Goal: Information Seeking & Learning: Learn about a topic

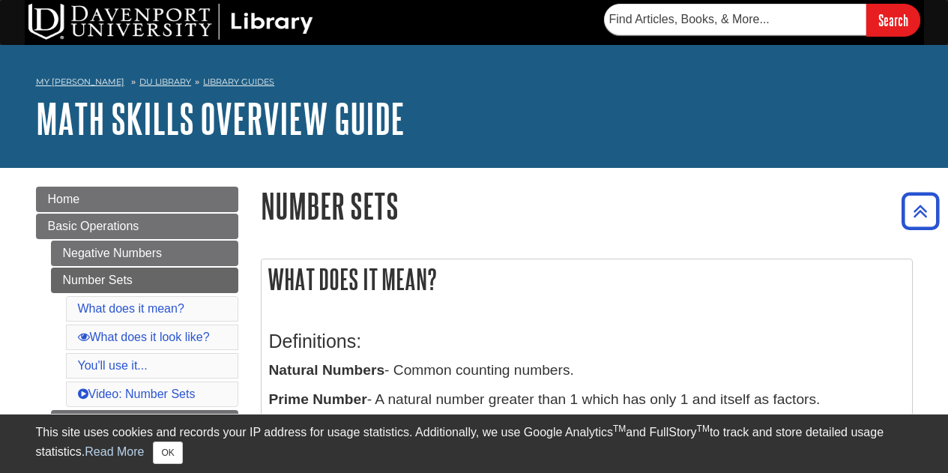
scroll to position [249, 0]
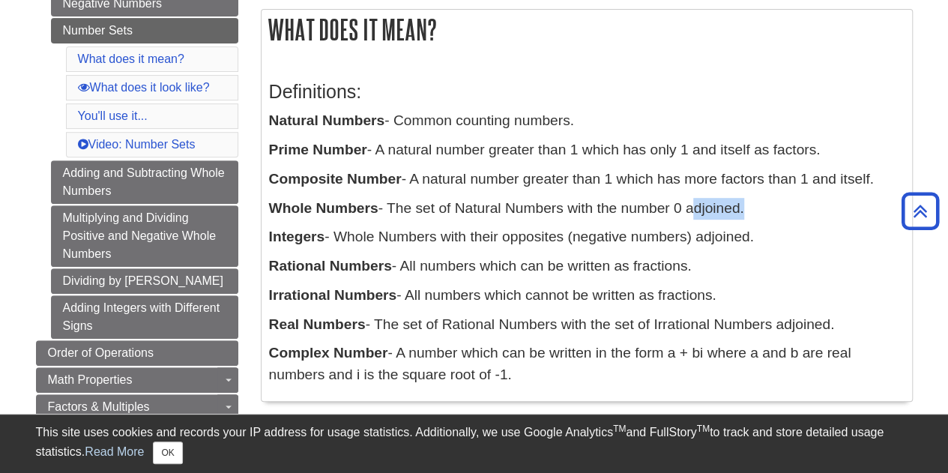
drag, startPoint x: 687, startPoint y: 209, endPoint x: 742, endPoint y: 205, distance: 54.8
click at [742, 205] on p "Whole Numbers - The set of Natural Numbers with the number 0 adjoined." at bounding box center [586, 209] width 635 height 22
copy p "adjoined"
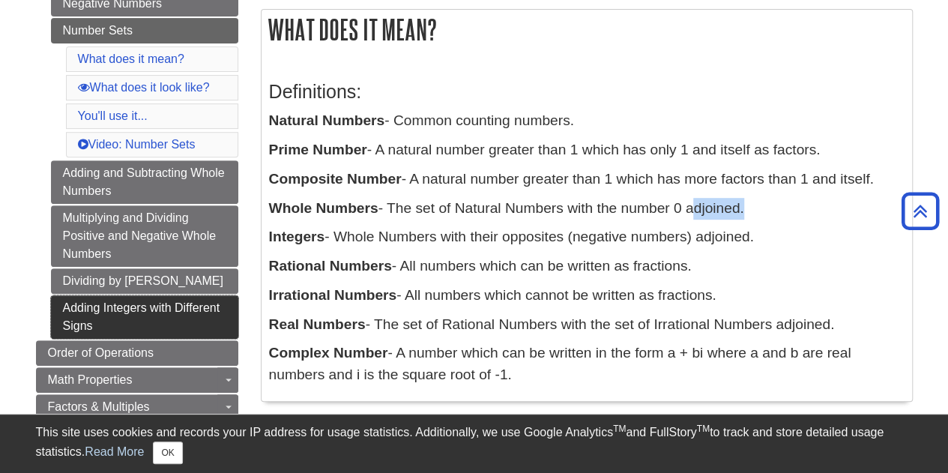
click at [109, 303] on link "Adding Integers with Different Signs" at bounding box center [144, 316] width 187 height 43
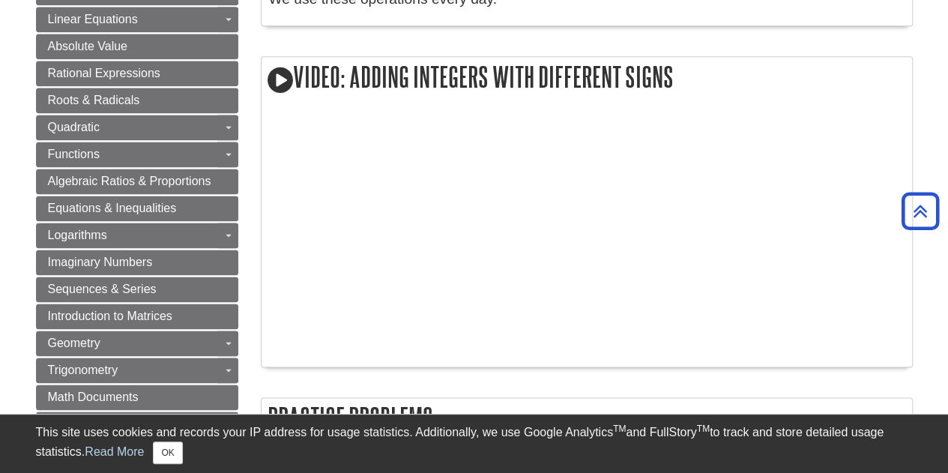
scroll to position [704, 0]
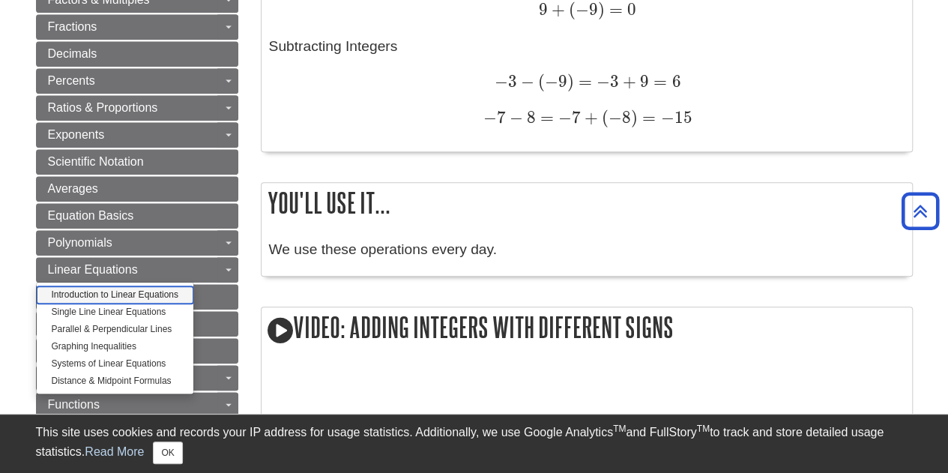
click at [102, 286] on link "Introduction to Linear Equations" at bounding box center [115, 294] width 157 height 17
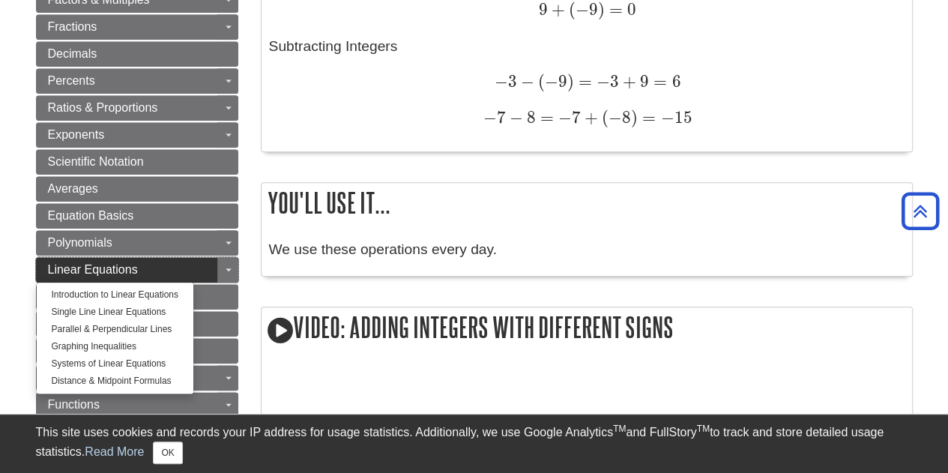
click at [70, 263] on span "Linear Equations" at bounding box center [93, 269] width 90 height 13
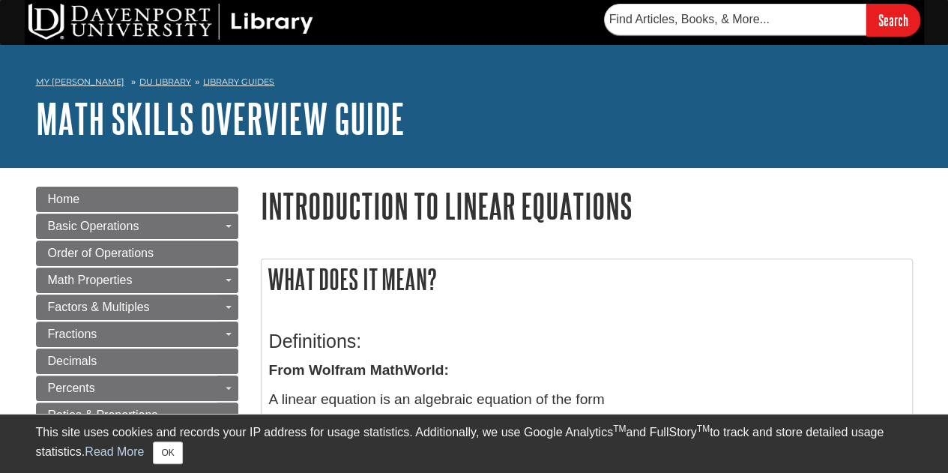
scroll to position [249, 0]
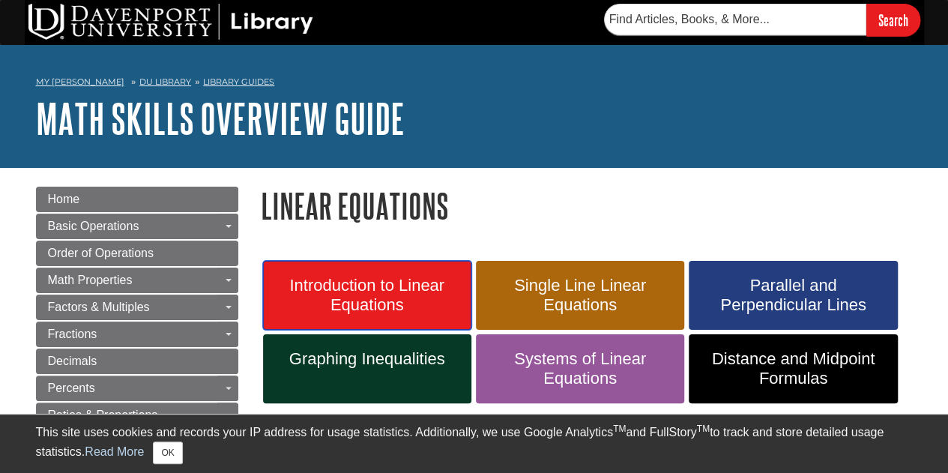
click at [312, 298] on span "Introduction to Linear Equations" at bounding box center [367, 295] width 186 height 39
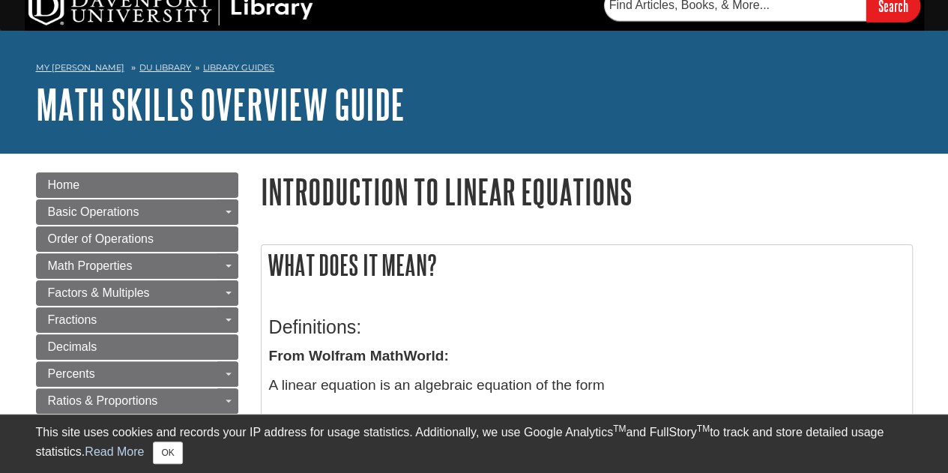
scroll to position [249, 0]
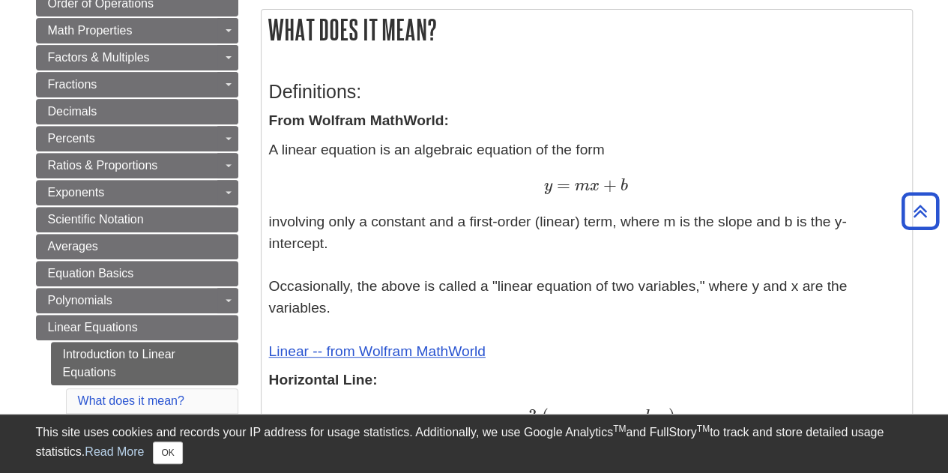
drag, startPoint x: 859, startPoint y: 315, endPoint x: 842, endPoint y: 296, distance: 25.4
click at [856, 313] on p "A linear equation is an algebraic equation of the form y = m x + b y = m x + b …" at bounding box center [586, 250] width 635 height 223
drag, startPoint x: 863, startPoint y: 288, endPoint x: 893, endPoint y: 301, distance: 32.9
click at [893, 301] on p "A linear equation is an algebraic equation of the form y = m x + b y = m x + b …" at bounding box center [586, 250] width 635 height 223
copy p "variables."
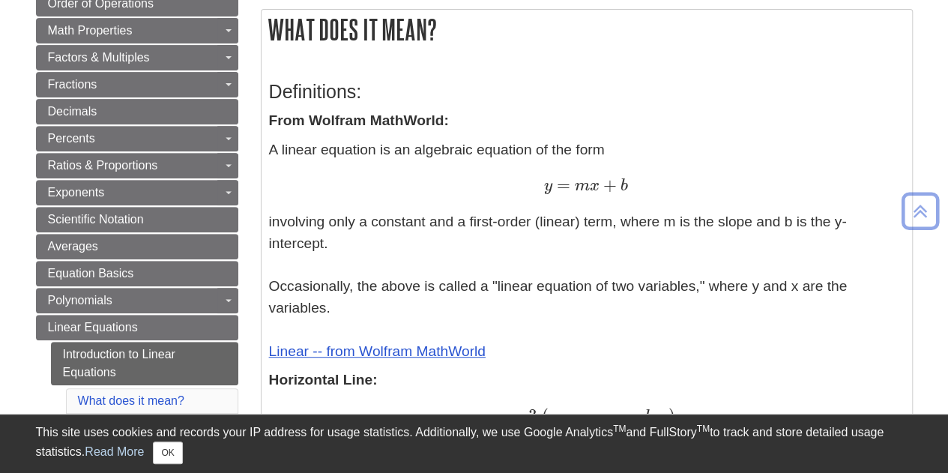
scroll to position [499, 0]
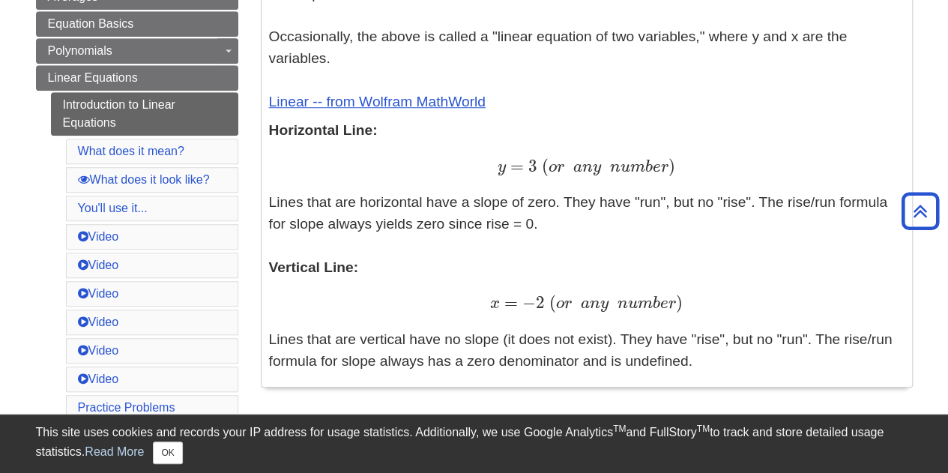
click at [296, 258] on p "Horizontal Line: y = 3 ( o r a n y n u m b e r ) y = 3 ( o r a n y n u m b e r …" at bounding box center [586, 246] width 635 height 252
copy b "Vertical"
click at [145, 145] on link "What does it mean?" at bounding box center [131, 151] width 106 height 13
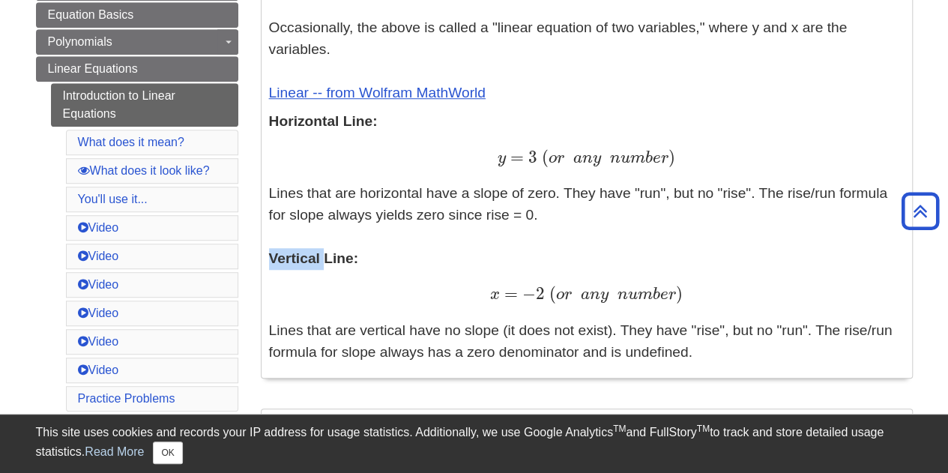
scroll to position [758, 0]
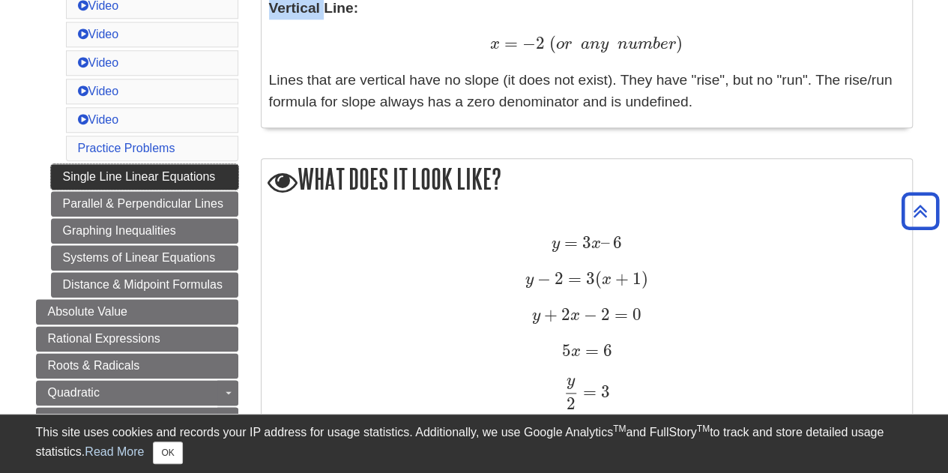
click at [139, 167] on link "Single Line Linear Equations" at bounding box center [144, 176] width 187 height 25
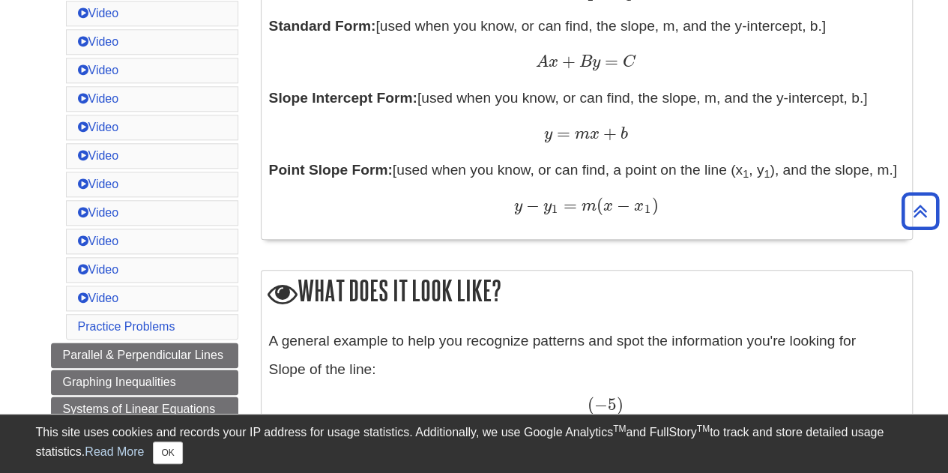
scroll to position [999, 0]
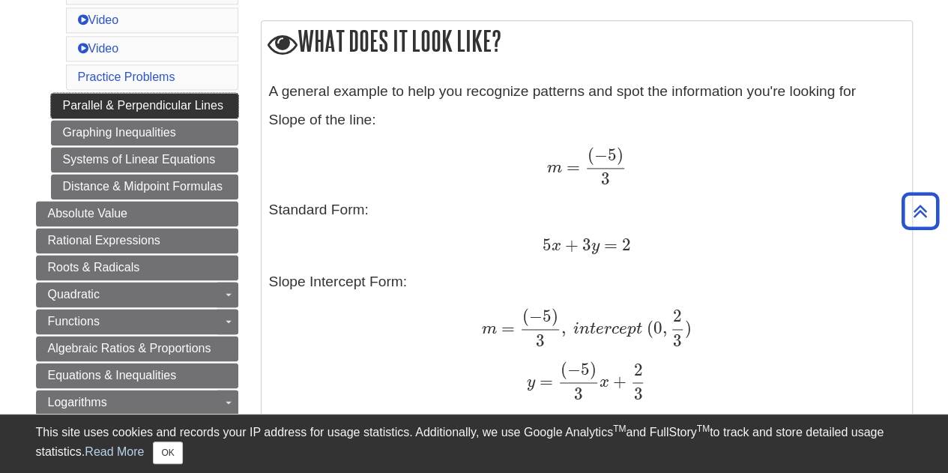
click at [118, 93] on link "Parallel & Perpendicular Lines" at bounding box center [144, 105] width 187 height 25
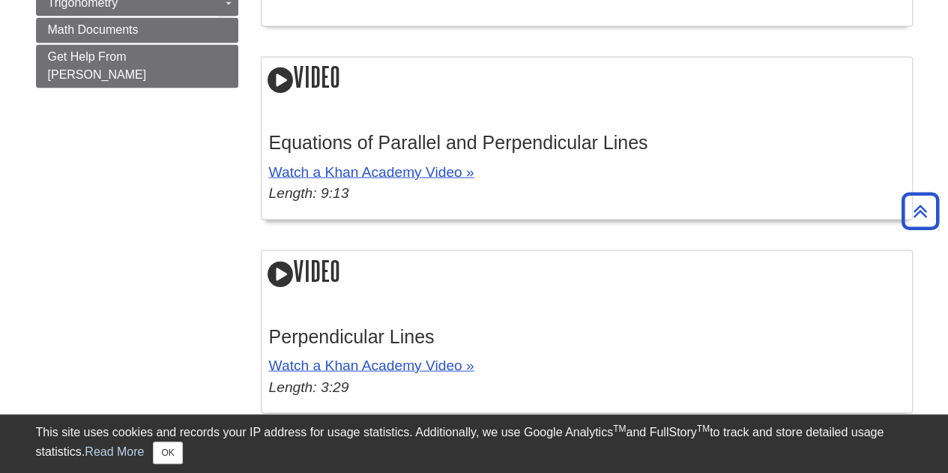
scroll to position [999, 0]
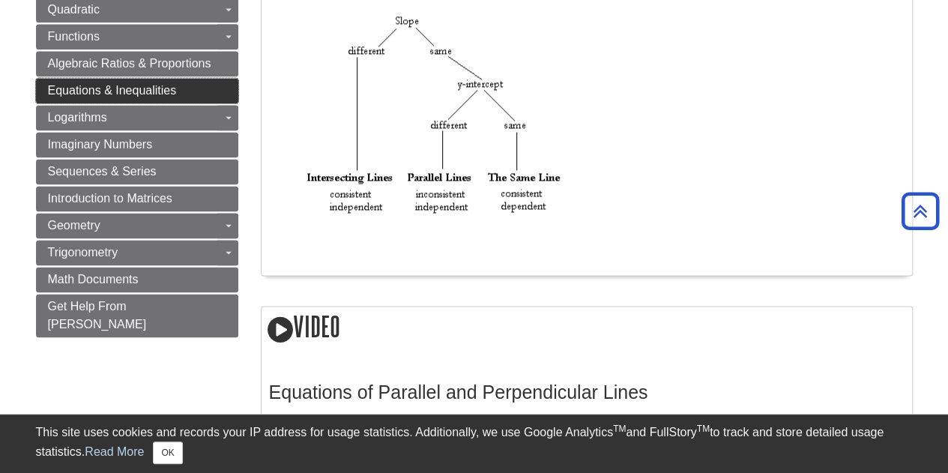
click at [126, 84] on span "Equations & Inequalities" at bounding box center [112, 90] width 129 height 13
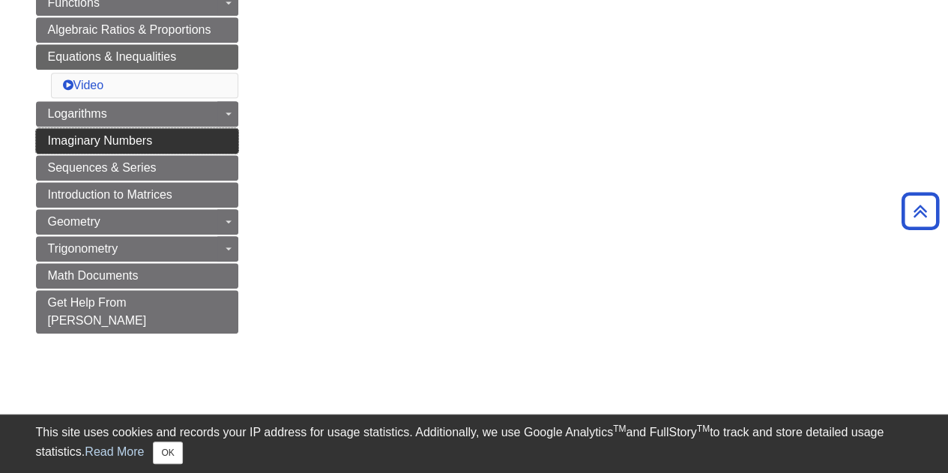
scroll to position [473, 0]
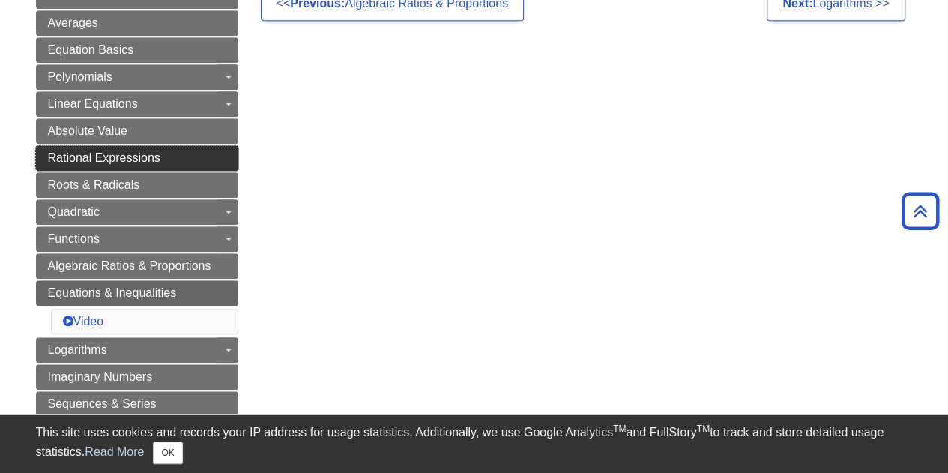
click at [67, 152] on span "Rational Expressions" at bounding box center [104, 157] width 112 height 13
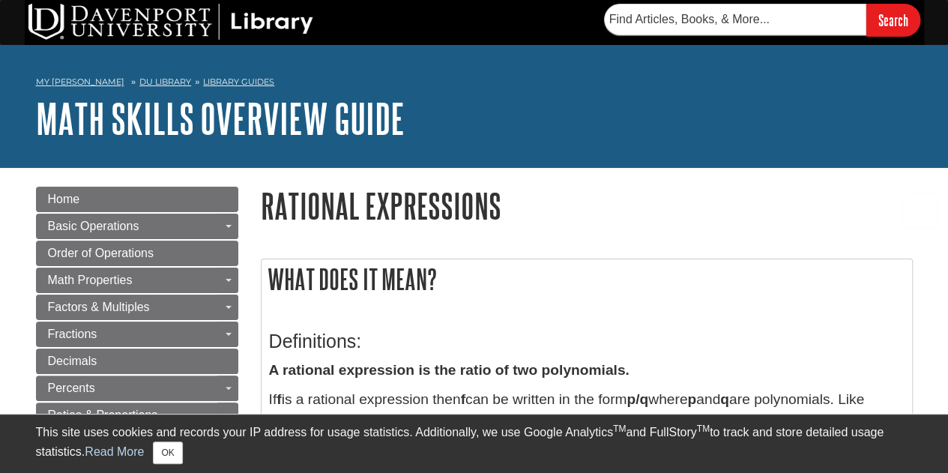
scroll to position [249, 0]
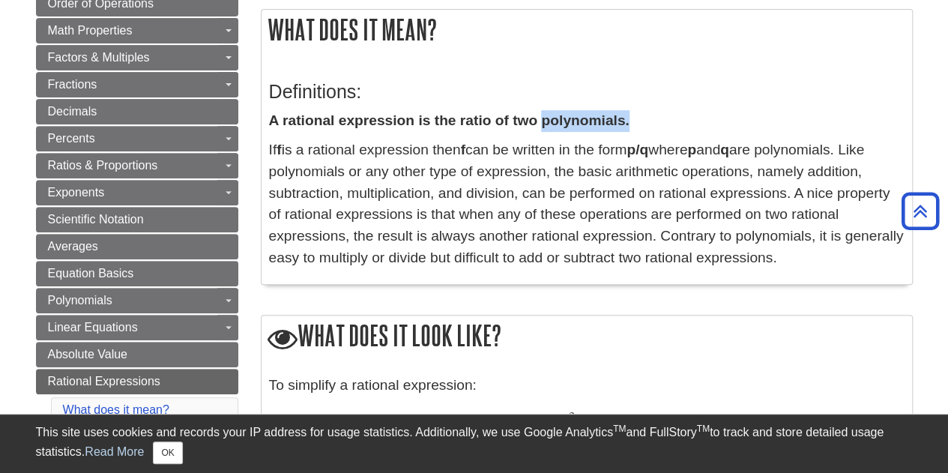
drag, startPoint x: 542, startPoint y: 115, endPoint x: 621, endPoint y: 120, distance: 78.8
click at [624, 121] on strong "A rational expression is the ratio of two polynomials." at bounding box center [449, 120] width 360 height 16
copy strong "polynomials"
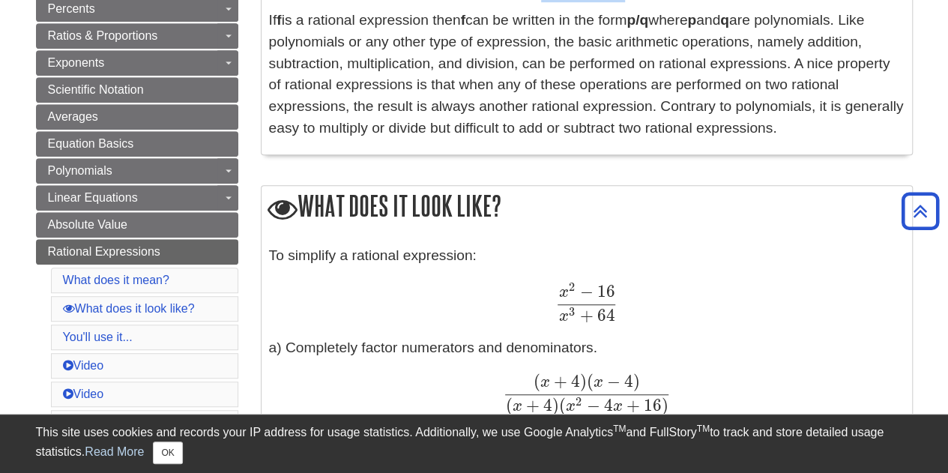
scroll to position [130, 0]
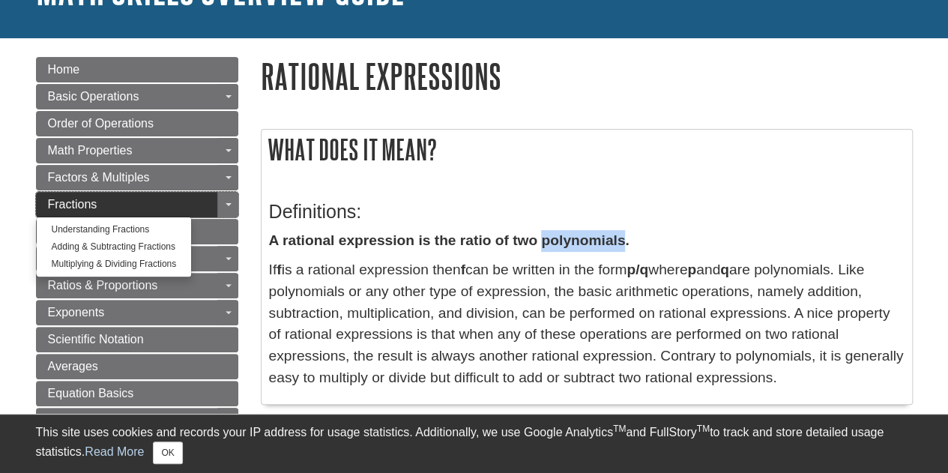
click at [108, 203] on link "Fractions" at bounding box center [137, 204] width 202 height 25
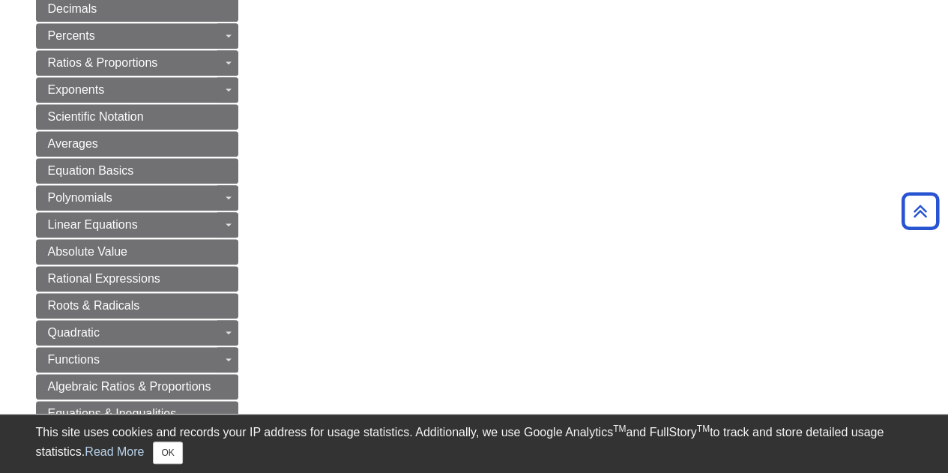
scroll to position [249, 0]
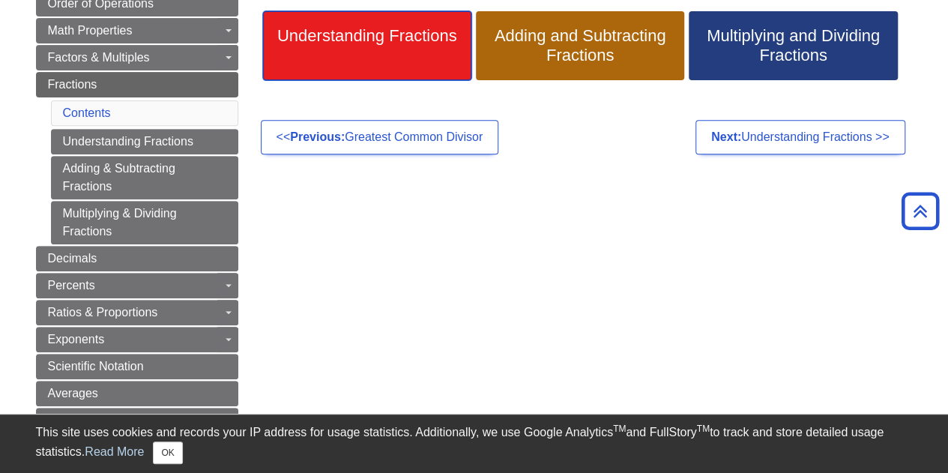
click at [447, 31] on span "Understanding Fractions" at bounding box center [367, 35] width 186 height 19
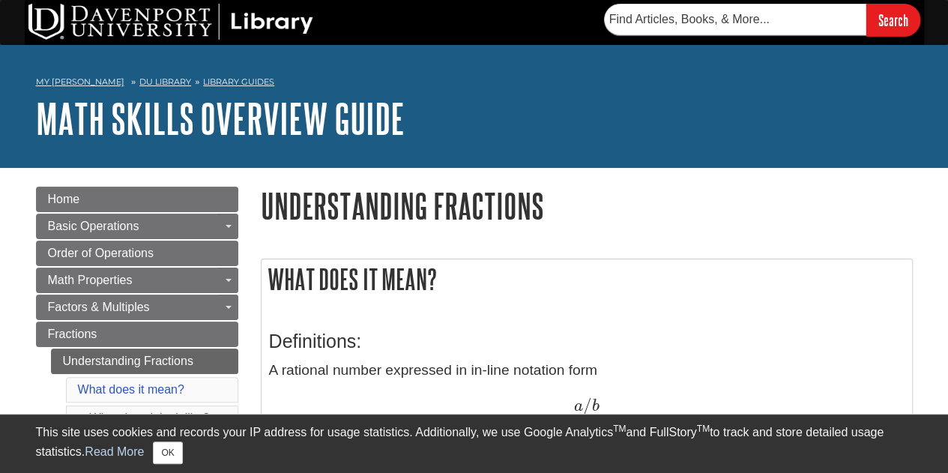
scroll to position [249, 0]
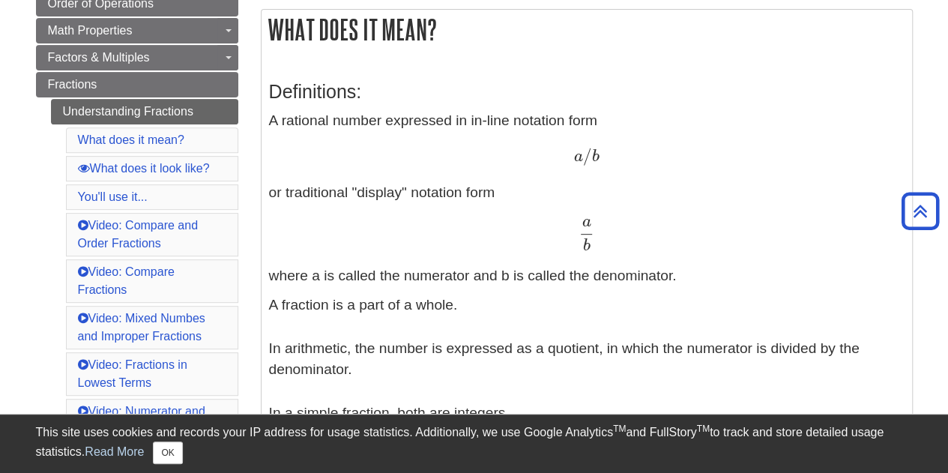
click at [431, 269] on p "A rational number expressed in in-line notation form a / b a / b or traditional…" at bounding box center [586, 198] width 635 height 177
copy p "numerator"
click at [610, 278] on p "A rational number expressed in in-line notation form a / b a / b or traditional…" at bounding box center [586, 198] width 635 height 177
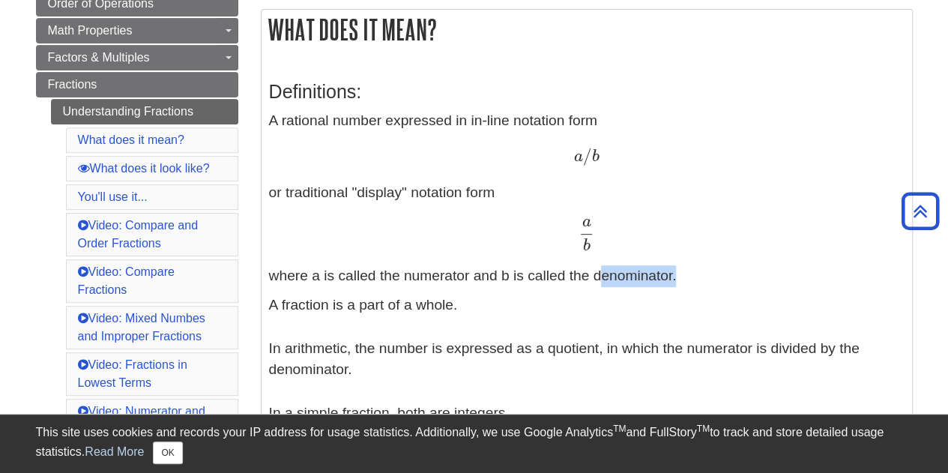
copy p "denominator"
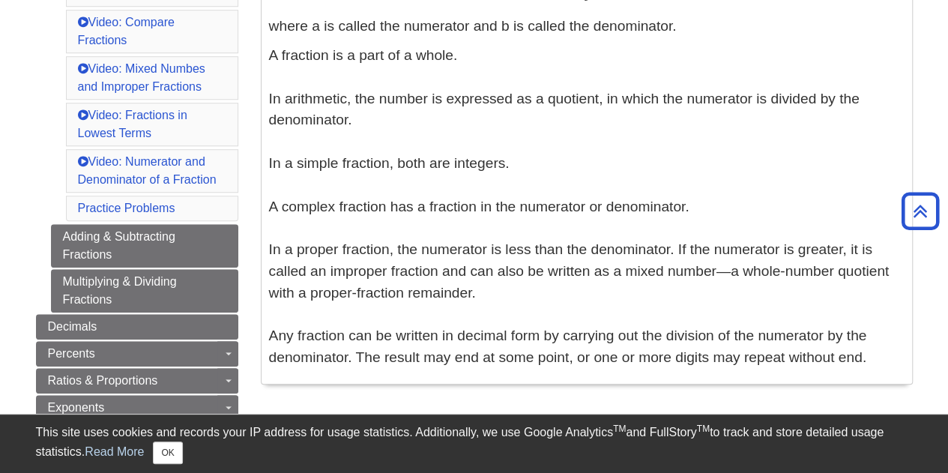
click at [475, 161] on p "A fraction is a part of a whole. In arithmetic, the number is expressed as a qu…" at bounding box center [586, 207] width 635 height 324
copy p "integers"
drag, startPoint x: 330, startPoint y: 272, endPoint x: 436, endPoint y: 270, distance: 106.4
click at [436, 270] on p "A fraction is a part of a whole. In arithmetic, the number is expressed as a qu…" at bounding box center [586, 207] width 635 height 324
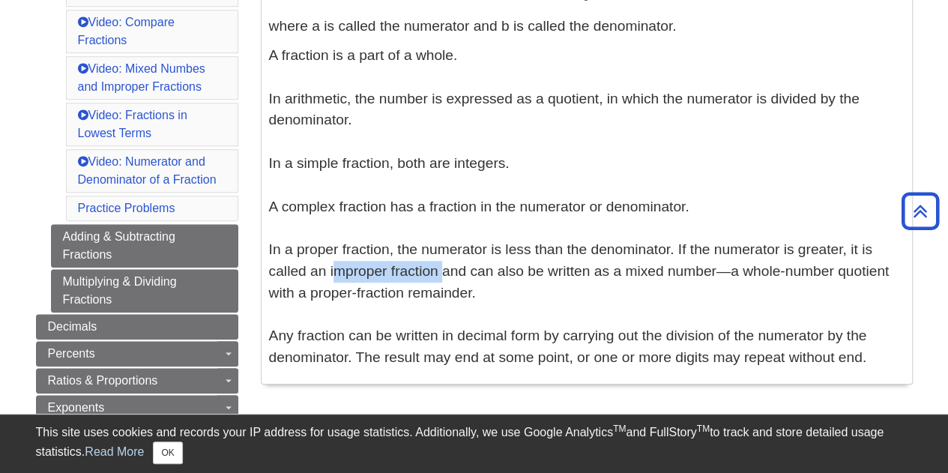
copy p "improper fraction"
click at [874, 267] on p "A fraction is a part of a whole. In arithmetic, the number is expressed as a qu…" at bounding box center [586, 207] width 635 height 324
click at [860, 279] on p "A fraction is a part of a whole. In arithmetic, the number is expressed as a qu…" at bounding box center [586, 207] width 635 height 324
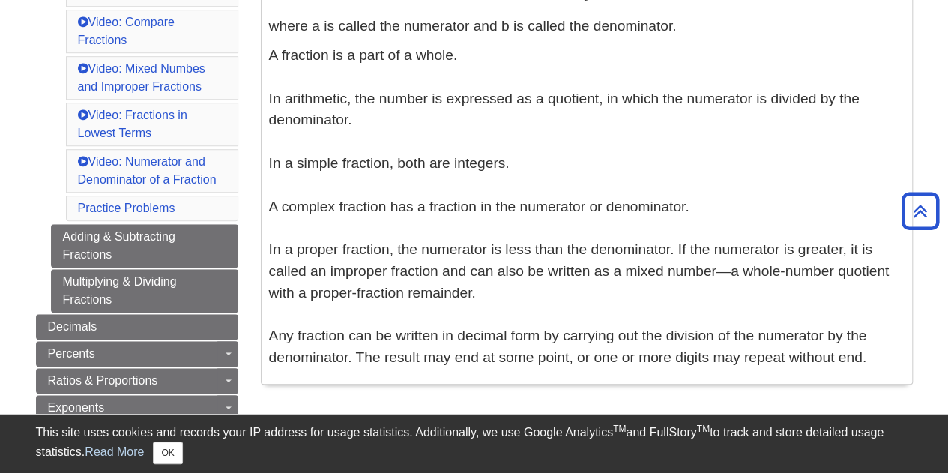
drag, startPoint x: 862, startPoint y: 282, endPoint x: 868, endPoint y: 275, distance: 10.1
click at [868, 275] on p "A fraction is a part of a whole. In arithmetic, the number is expressed as a qu…" at bounding box center [586, 207] width 635 height 324
copy p "quotient"
click at [423, 301] on p "A fraction is a part of a whole. In arithmetic, the number is expressed as a qu…" at bounding box center [586, 207] width 635 height 324
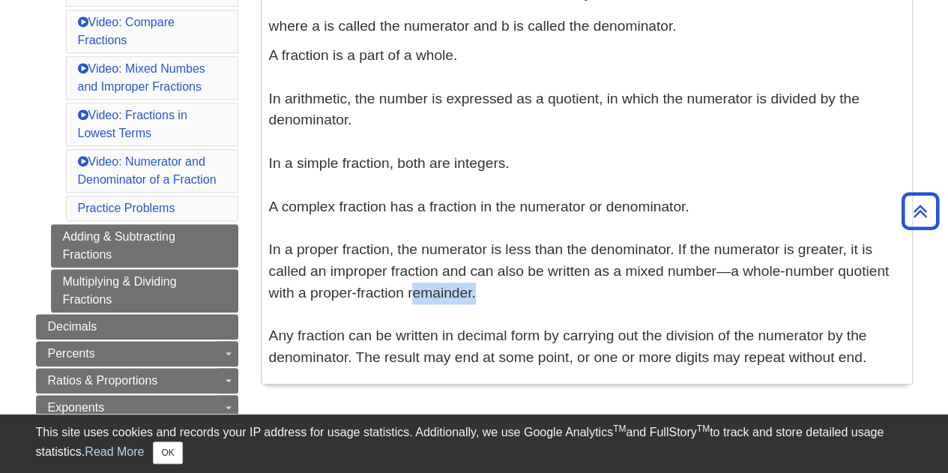
click at [423, 301] on p "A fraction is a part of a whole. In arithmetic, the number is expressed as a qu…" at bounding box center [586, 207] width 635 height 324
copy p "remainder"
drag, startPoint x: 330, startPoint y: 269, endPoint x: 460, endPoint y: 281, distance: 130.9
click at [500, 297] on p "A fraction is a part of a whole. In arithmetic, the number is expressed as a qu…" at bounding box center [586, 207] width 635 height 324
copy p "improper fraction and can also be written as a mixed number—a whole-number quot…"
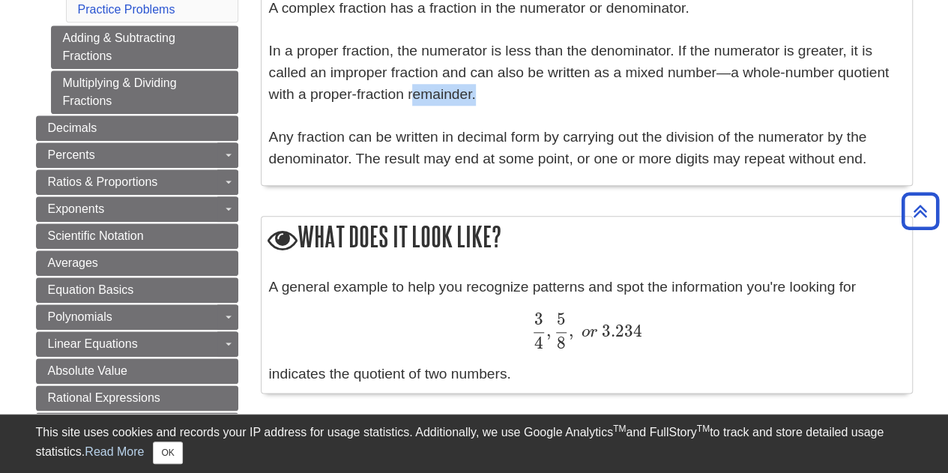
scroll to position [749, 0]
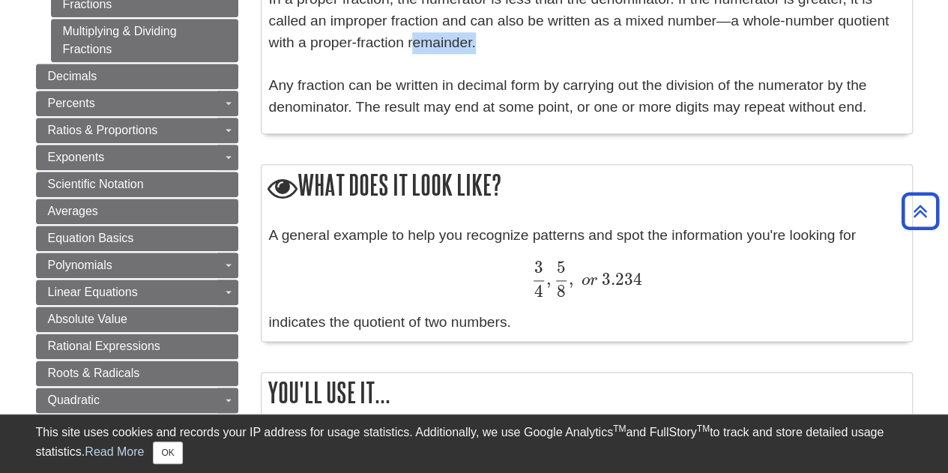
drag, startPoint x: 273, startPoint y: 321, endPoint x: 515, endPoint y: 327, distance: 241.3
click at [523, 327] on div "A general example to help you recognize patterns and spot the information you'r…" at bounding box center [586, 279] width 635 height 109
copy div "ndicates the quotient of two numbers."
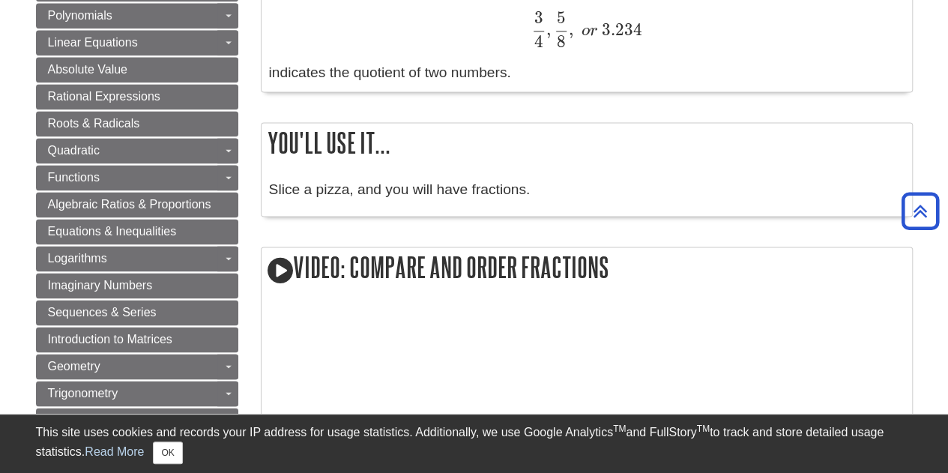
scroll to position [1248, 0]
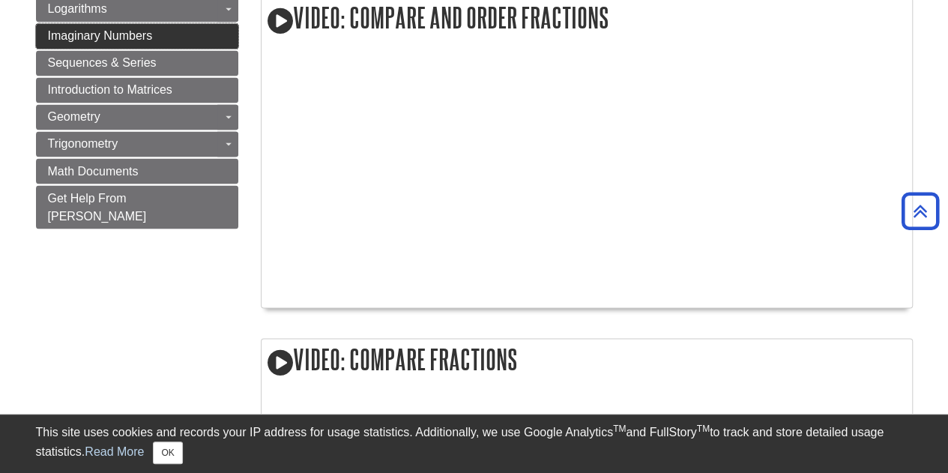
click at [91, 29] on span "Imaginary Numbers" at bounding box center [100, 35] width 105 height 13
click at [89, 29] on span "Imaginary Numbers" at bounding box center [100, 35] width 105 height 13
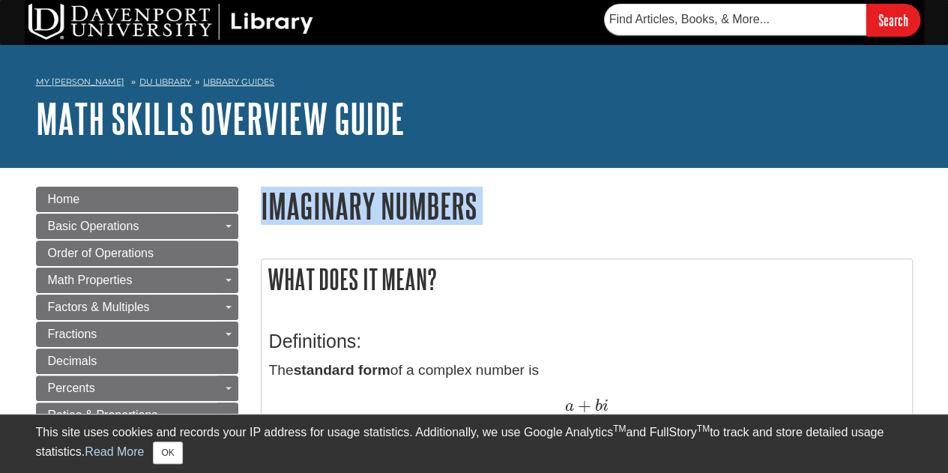
drag, startPoint x: 259, startPoint y: 210, endPoint x: 459, endPoint y: 211, distance: 200.0
copy div "Imaginary Numbers"
